Goal: Transaction & Acquisition: Download file/media

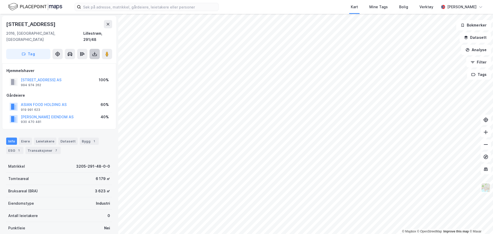
click at [94, 53] on icon at bounding box center [95, 53] width 2 height 1
click at [78, 62] on div "Last ned grunnbok" at bounding box center [69, 64] width 30 height 4
